Goal: Communication & Community: Answer question/provide support

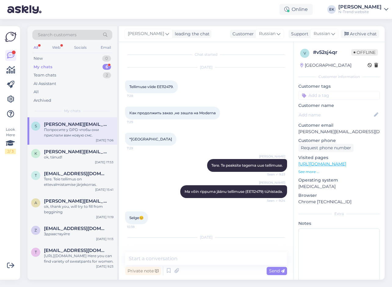
scroll to position [55, 0]
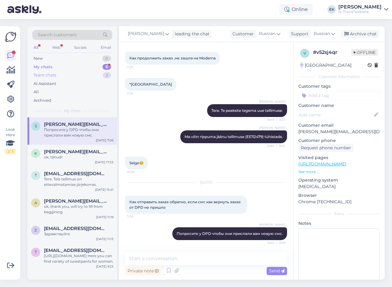
click at [53, 74] on div "Team chats" at bounding box center [45, 75] width 23 height 6
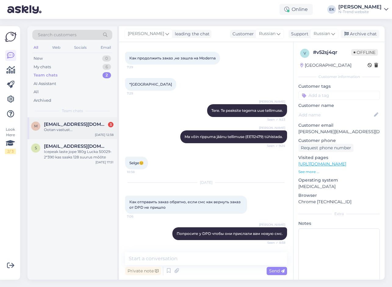
click at [56, 129] on div "Ootan vastust..." at bounding box center [79, 129] width 70 height 5
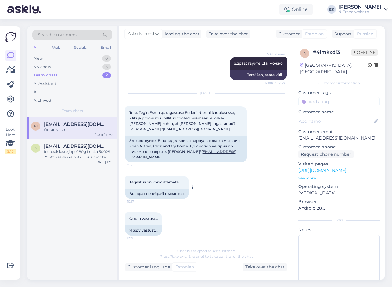
scroll to position [74, 0]
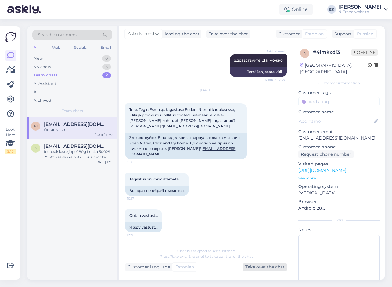
click at [250, 265] on div "Take over the chat" at bounding box center [265, 267] width 44 height 8
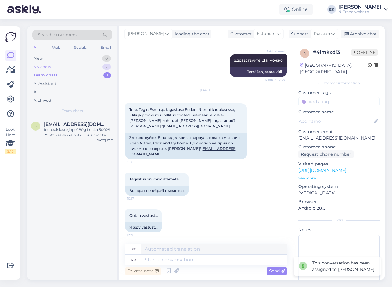
click at [49, 67] on div "My chats" at bounding box center [42, 67] width 17 height 6
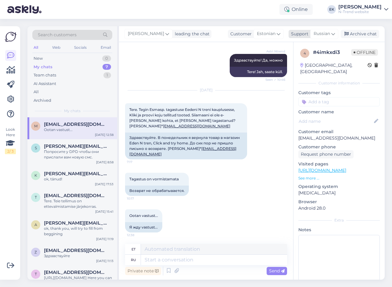
click at [323, 35] on span "Russian" at bounding box center [321, 33] width 16 height 7
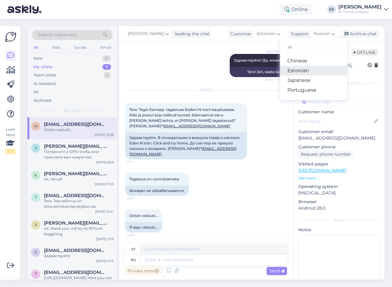
type input "es"
click at [304, 72] on link "Estonian" at bounding box center [313, 71] width 67 height 10
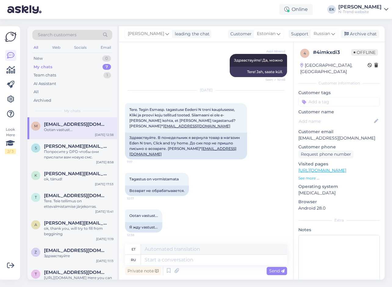
scroll to position [66, 0]
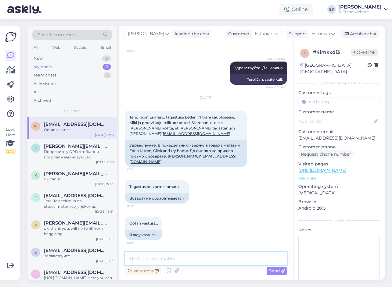
click at [176, 260] on textarea at bounding box center [206, 258] width 162 height 13
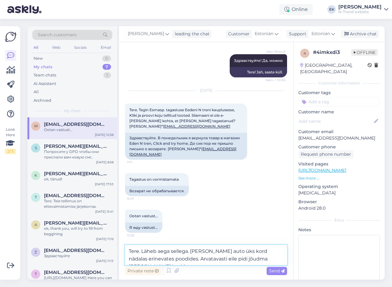
scroll to position [74, 0]
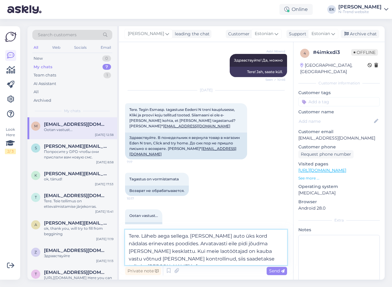
type textarea "Tere. Läheb aega sellega. [PERSON_NAME] auto üks kord nädalas erinevates poodid…"
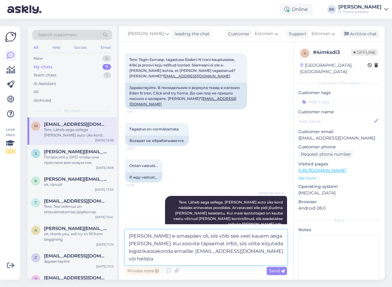
scroll to position [132, 0]
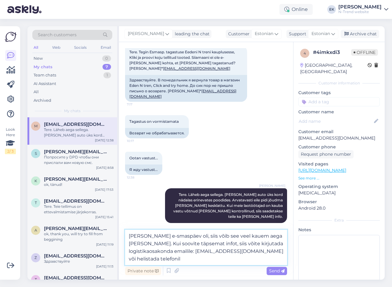
click at [270, 252] on textarea "[PERSON_NAME] e-smaspäev oli, siis võib see veel kauem aega [PERSON_NAME]. Kui …" at bounding box center [206, 247] width 162 height 35
paste textarea "[PHONE_NUMBER]"
type textarea "[PERSON_NAME] e-smaspäev oli, siis võib see veel kauem aega [PERSON_NAME]. Kui …"
click at [274, 271] on span "Send" at bounding box center [277, 270] width 16 height 5
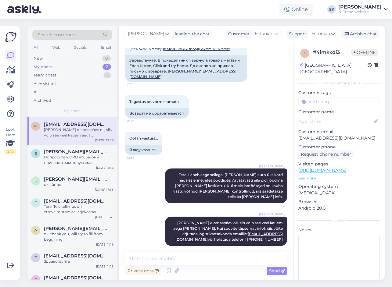
scroll to position [152, 0]
click at [48, 75] on div "Team chats" at bounding box center [45, 75] width 23 height 6
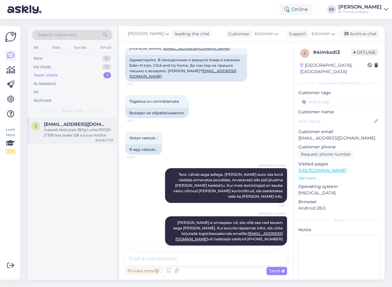
click at [65, 129] on div "Icepeak laste jope 180g Lucka 50029-2*390 kas saaks 128 suurus mõõte" at bounding box center [79, 132] width 70 height 11
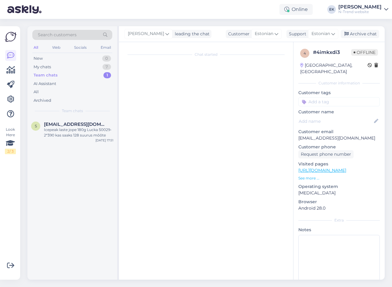
scroll to position [1892, 0]
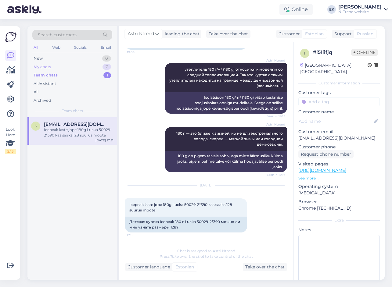
click at [42, 66] on div "My chats" at bounding box center [42, 67] width 17 height 6
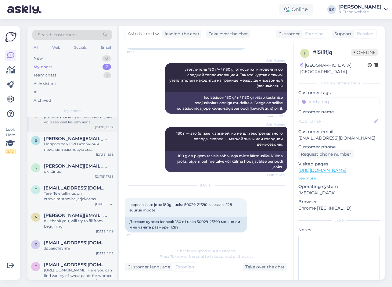
scroll to position [19, 0]
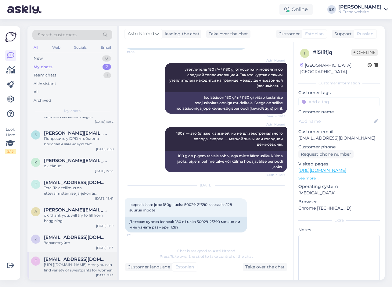
click at [73, 262] on span "[EMAIL_ADDRESS][DOMAIN_NAME]" at bounding box center [75, 259] width 63 height 5
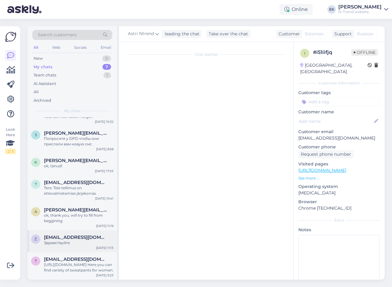
scroll to position [184, 0]
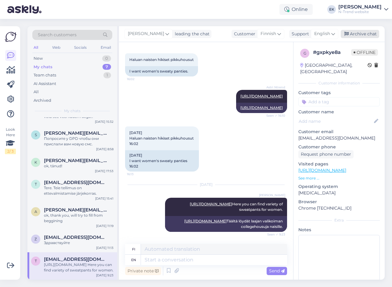
click at [361, 34] on div "Archive chat" at bounding box center [360, 34] width 38 height 8
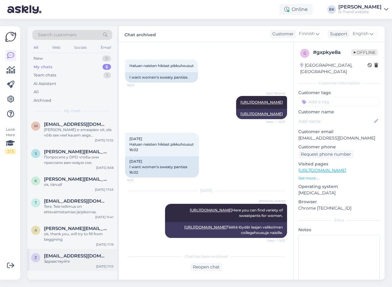
click at [92, 261] on div "Здравствуйте" at bounding box center [79, 261] width 70 height 5
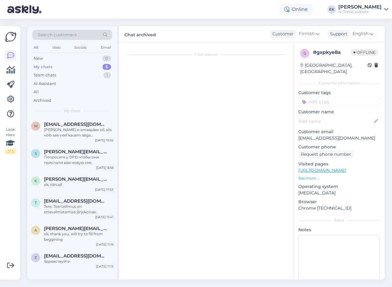
scroll to position [484, 0]
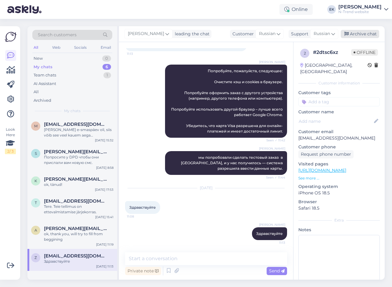
click at [360, 35] on div "Archive chat" at bounding box center [360, 34] width 38 height 8
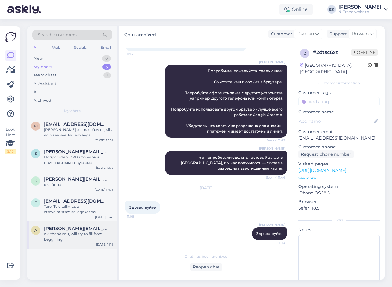
click at [68, 239] on div "ok, thank you, will try to fill from beggining" at bounding box center [79, 236] width 70 height 11
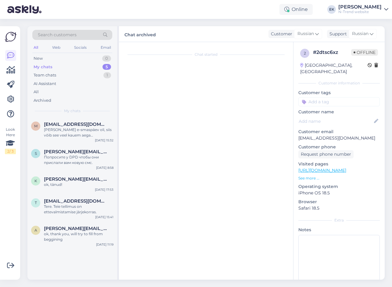
scroll to position [212, 0]
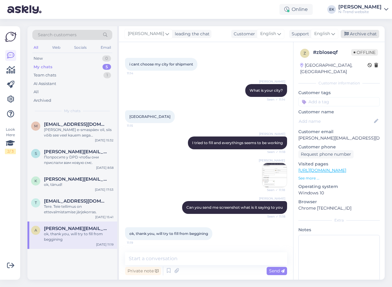
click at [354, 34] on div "Archive chat" at bounding box center [360, 34] width 38 height 8
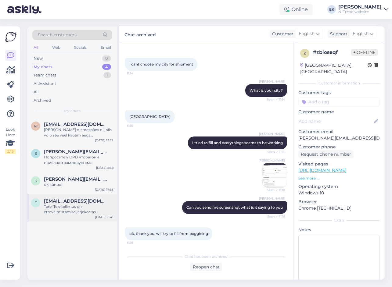
click at [85, 207] on div "Tere. Teie tellimus on ettevalmistamise järjekorras." at bounding box center [79, 209] width 70 height 11
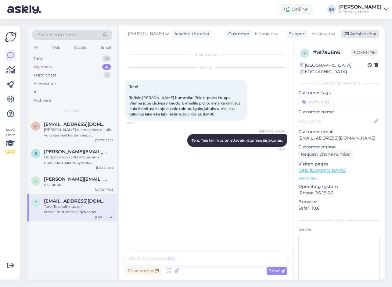
click at [354, 34] on div "Archive chat" at bounding box center [360, 34] width 38 height 8
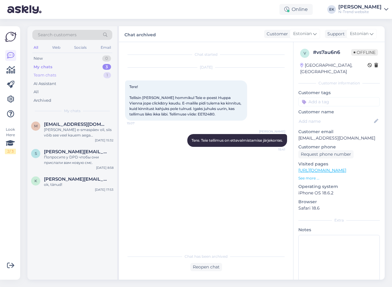
click at [50, 75] on div "Team chats" at bounding box center [45, 75] width 23 height 6
